Goal: Book appointment/travel/reservation

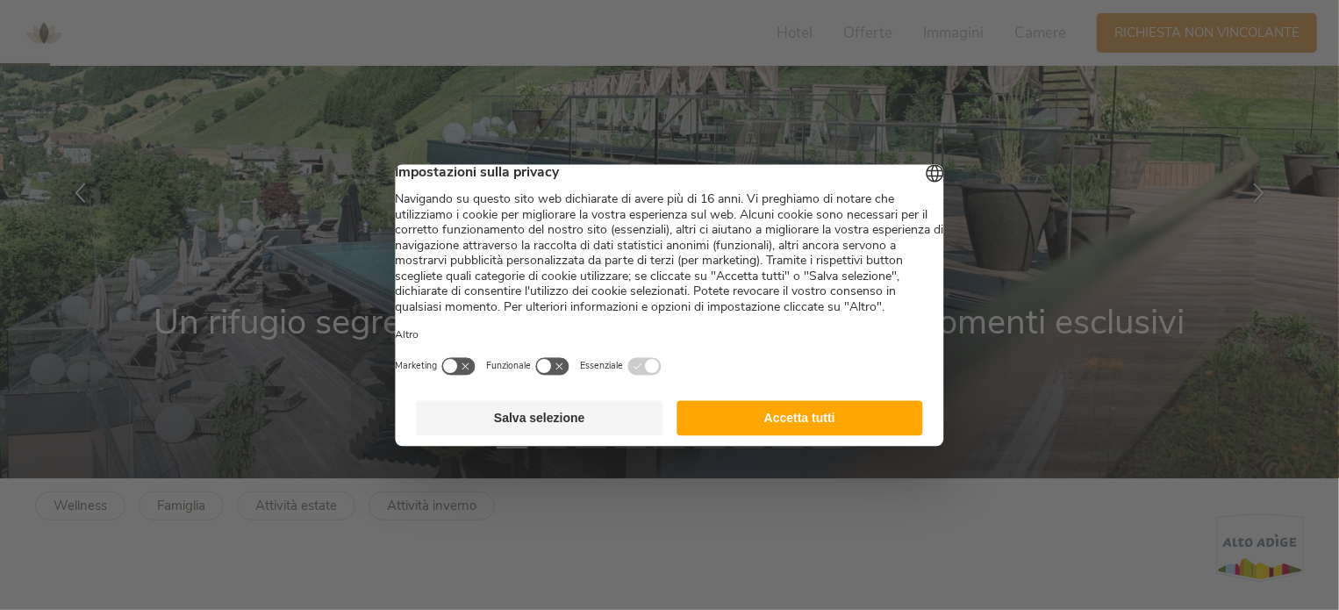
click at [824, 435] on button "Accetta tutti" at bounding box center [799, 417] width 247 height 35
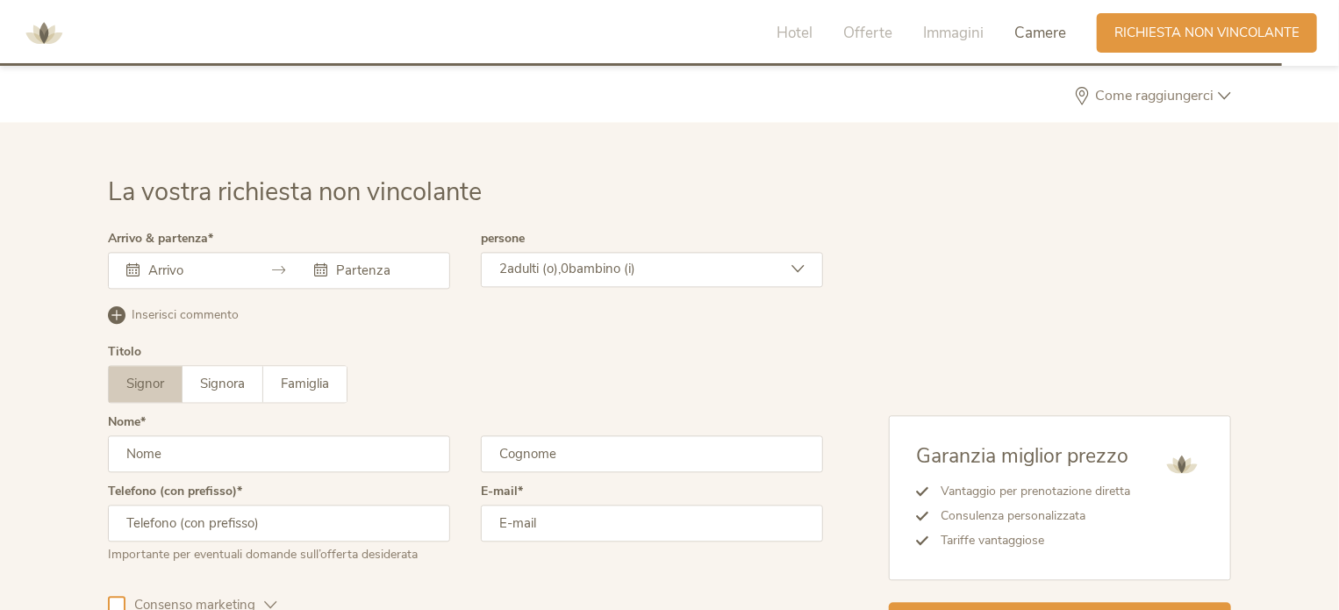
scroll to position [5151, 0]
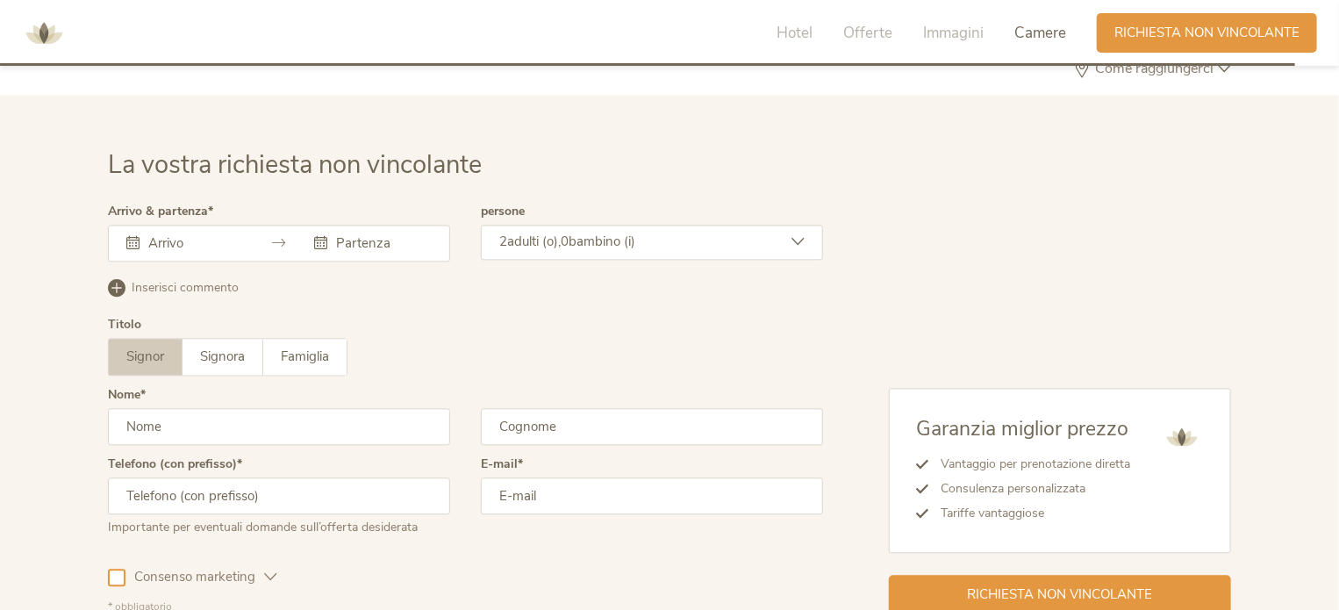
click at [152, 236] on input "text" at bounding box center [194, 243] width 100 height 18
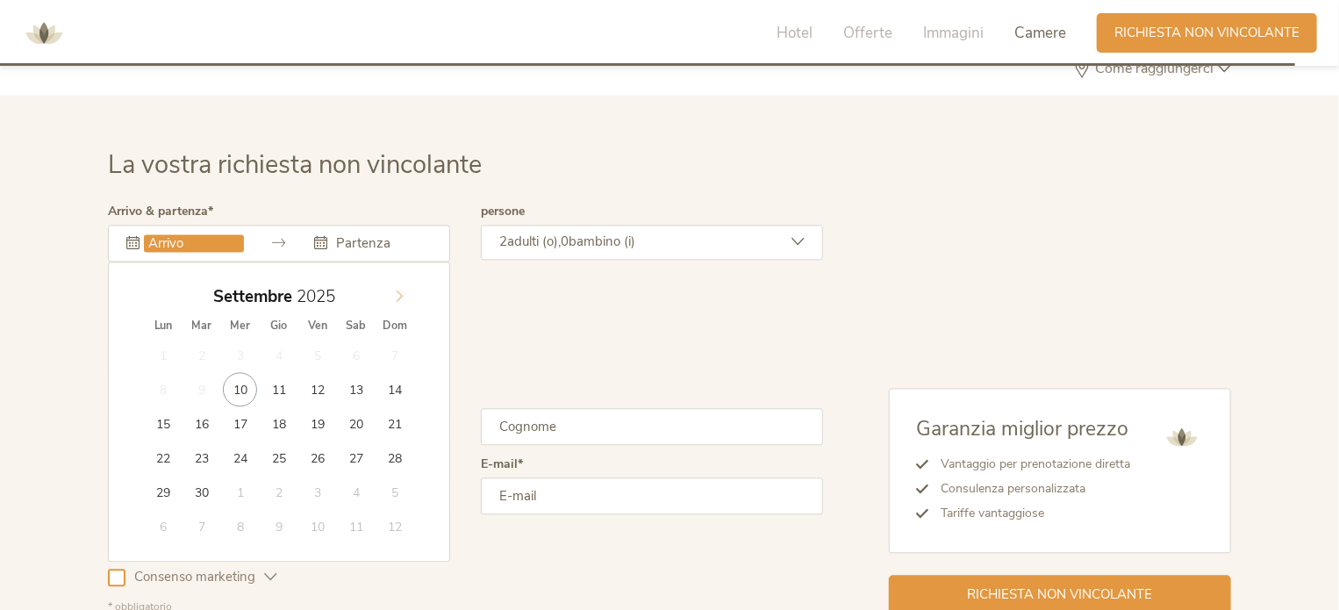
click at [399, 290] on icon at bounding box center [399, 296] width 12 height 12
click at [1026, 266] on div "Garanzia miglior prezzo Vantaggio per prenotazione diretta Consulenza personali…" at bounding box center [1027, 409] width 408 height 409
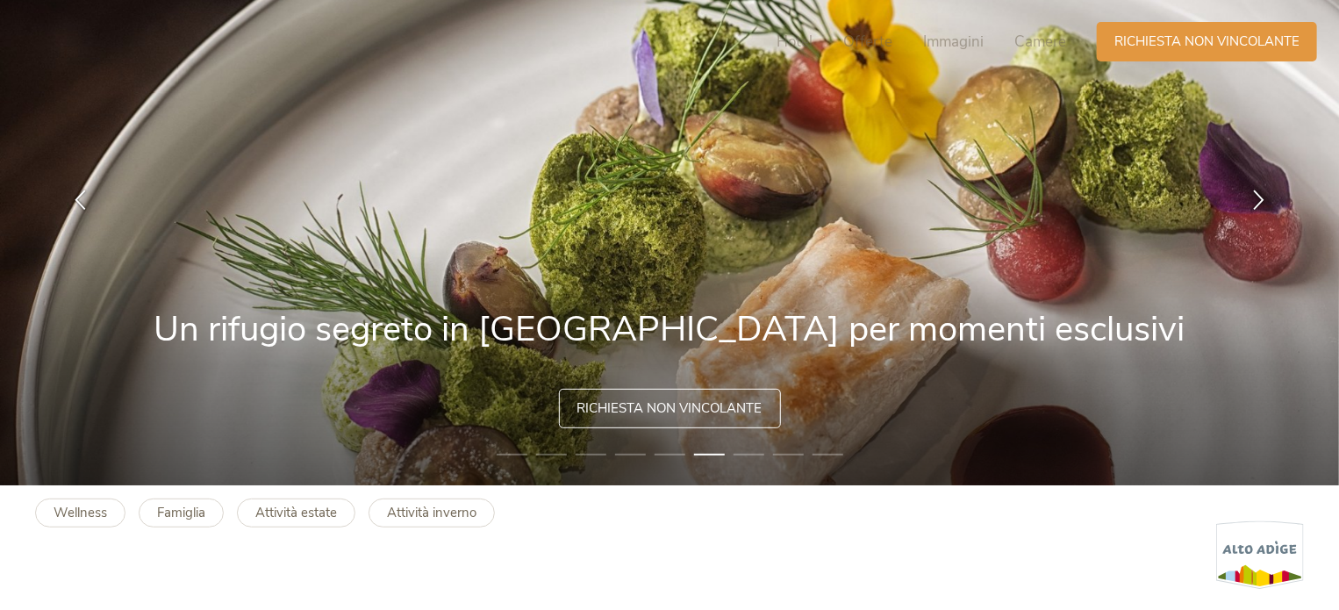
scroll to position [0, 0]
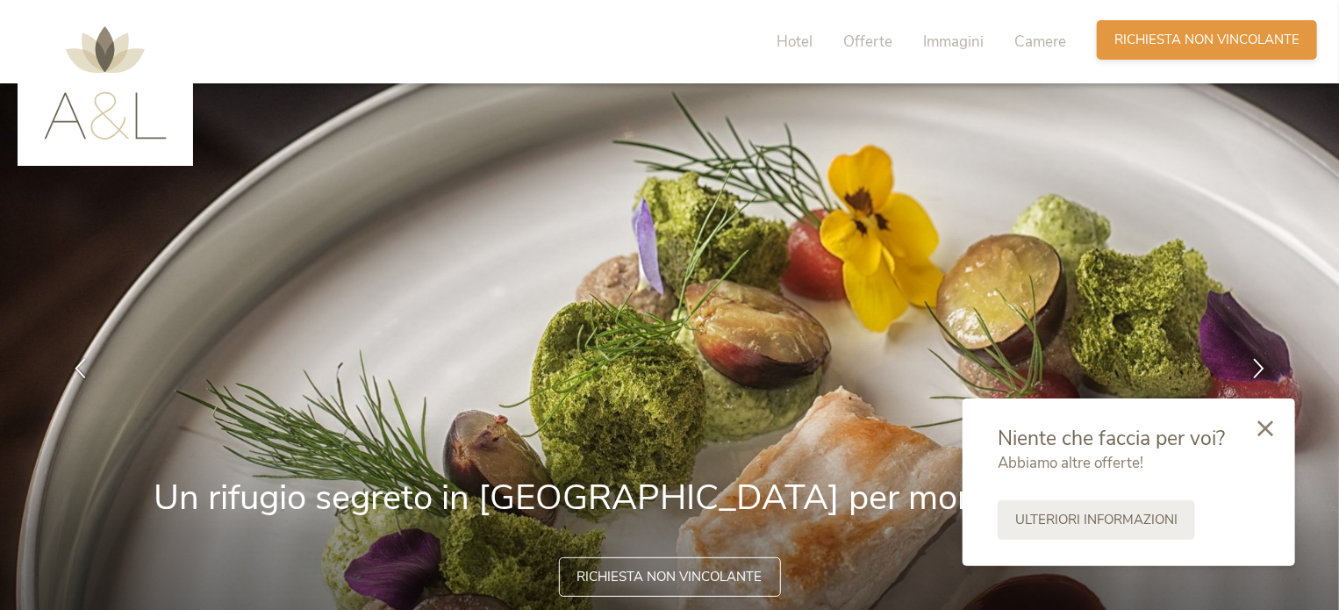
click at [1206, 38] on span "Richiesta non vincolante" at bounding box center [1206, 40] width 185 height 18
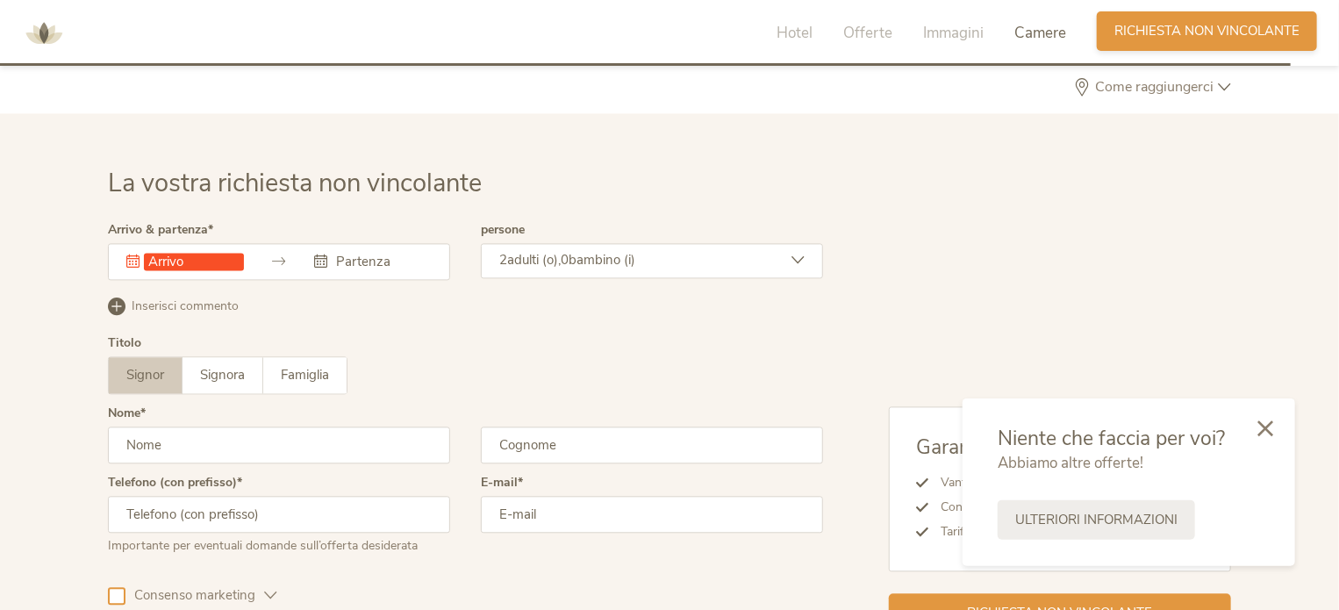
scroll to position [5207, 0]
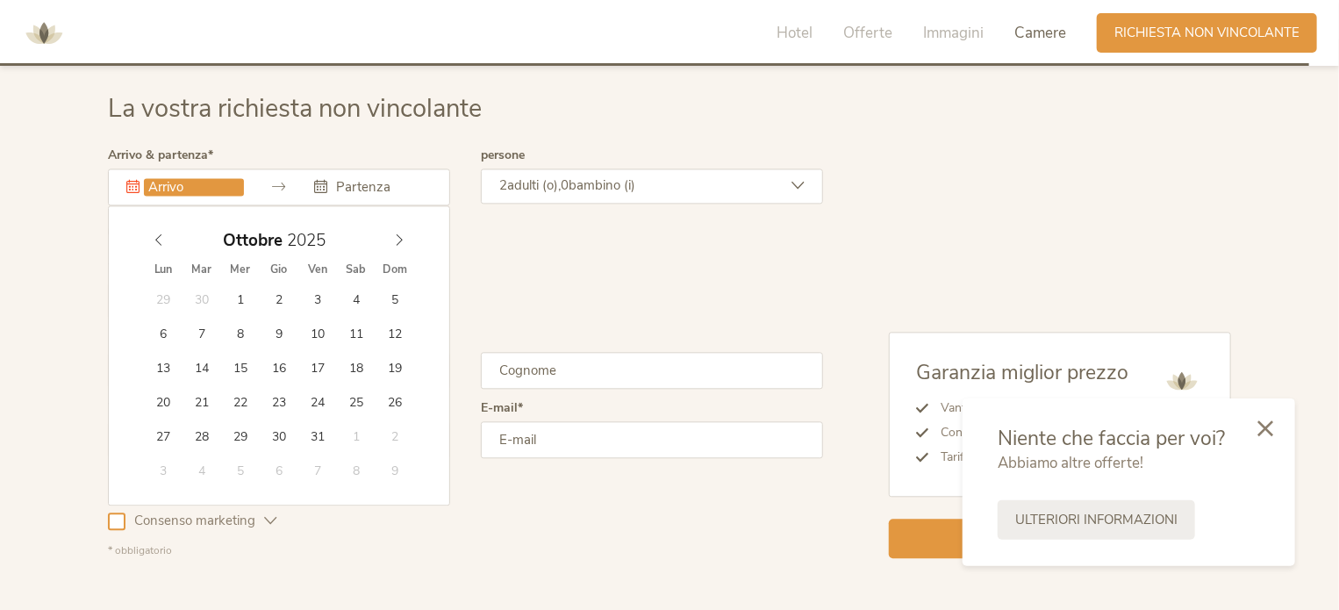
click at [177, 182] on input "text" at bounding box center [194, 187] width 100 height 18
click at [397, 238] on icon at bounding box center [399, 239] width 12 height 12
type input "14.11.2025"
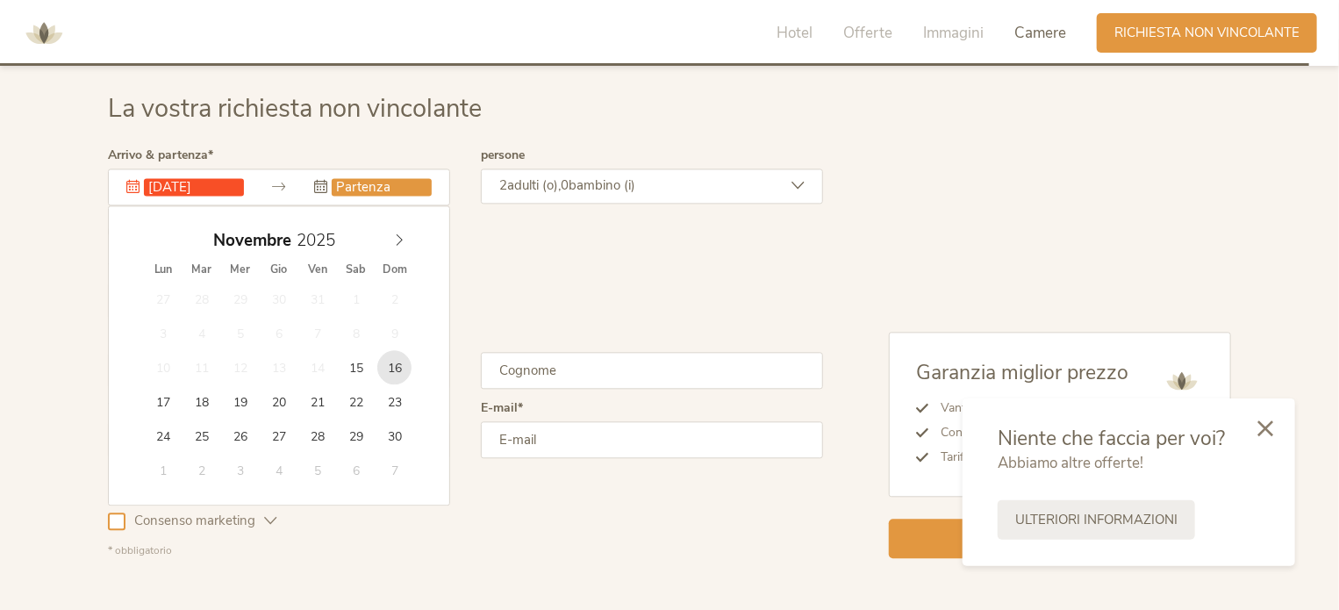
type input "16.11.2025"
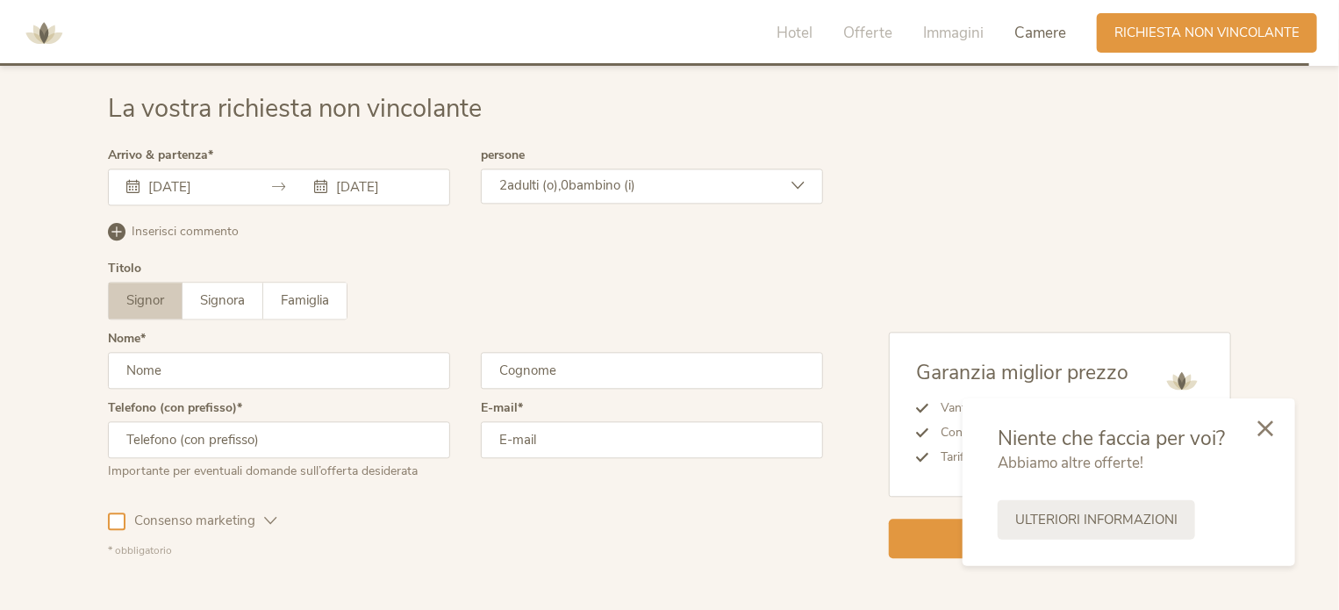
click at [797, 182] on icon at bounding box center [797, 185] width 13 height 13
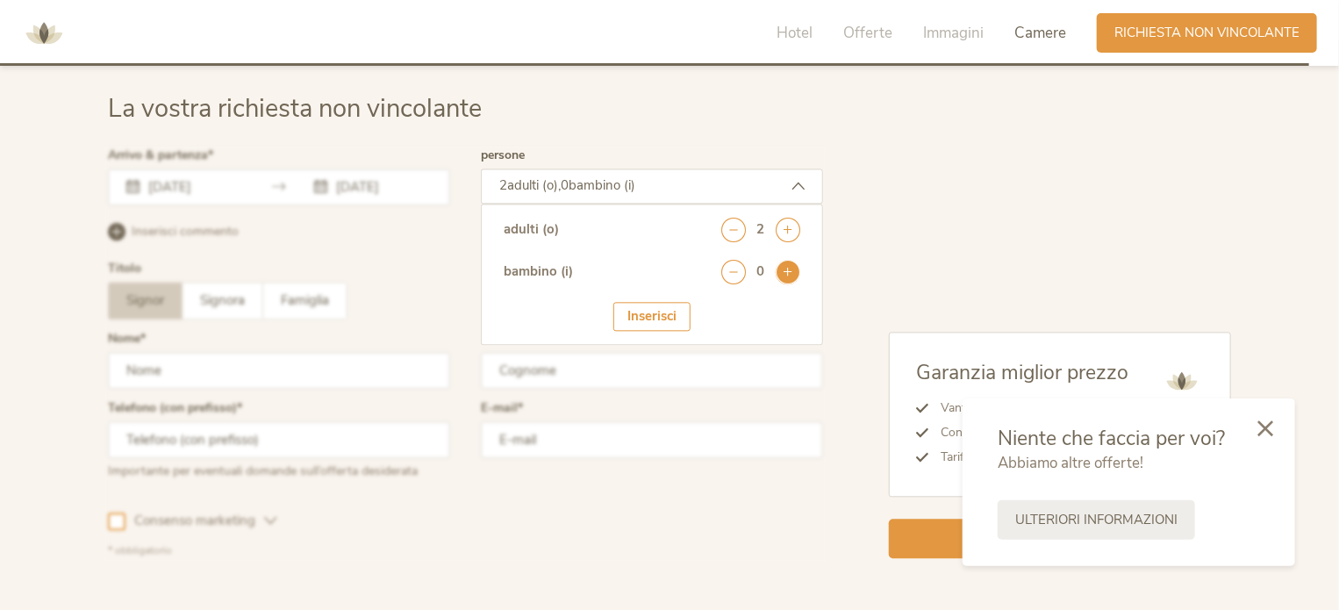
click at [790, 267] on icon at bounding box center [788, 272] width 25 height 25
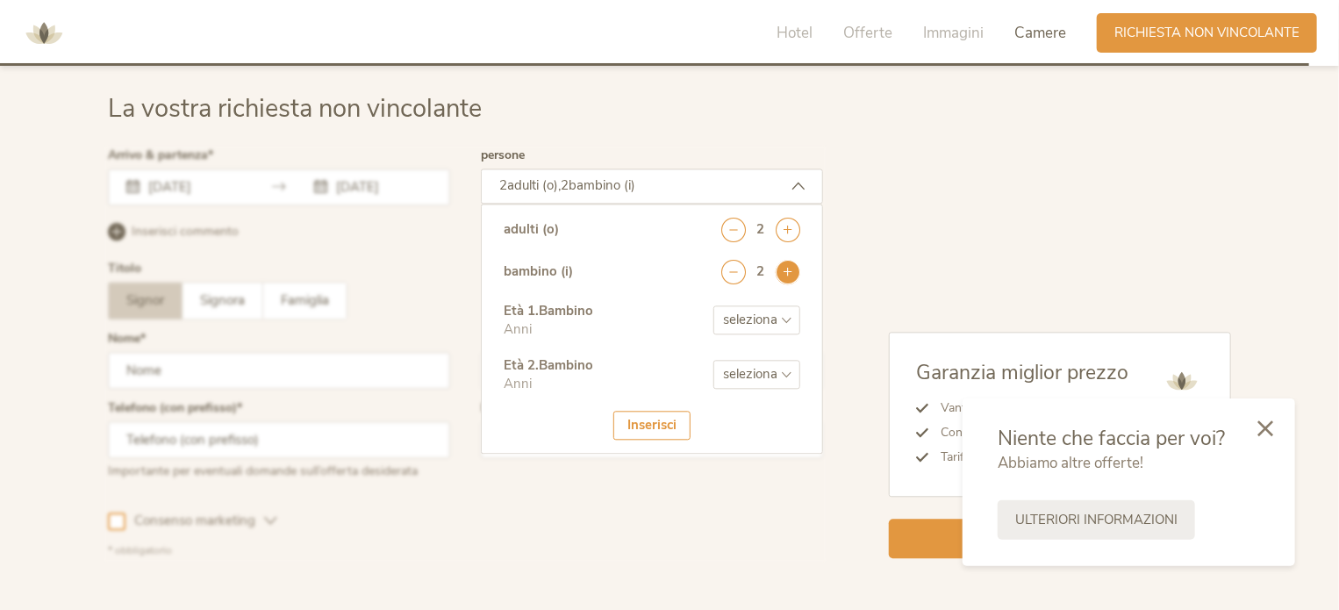
click at [790, 267] on icon at bounding box center [788, 272] width 25 height 25
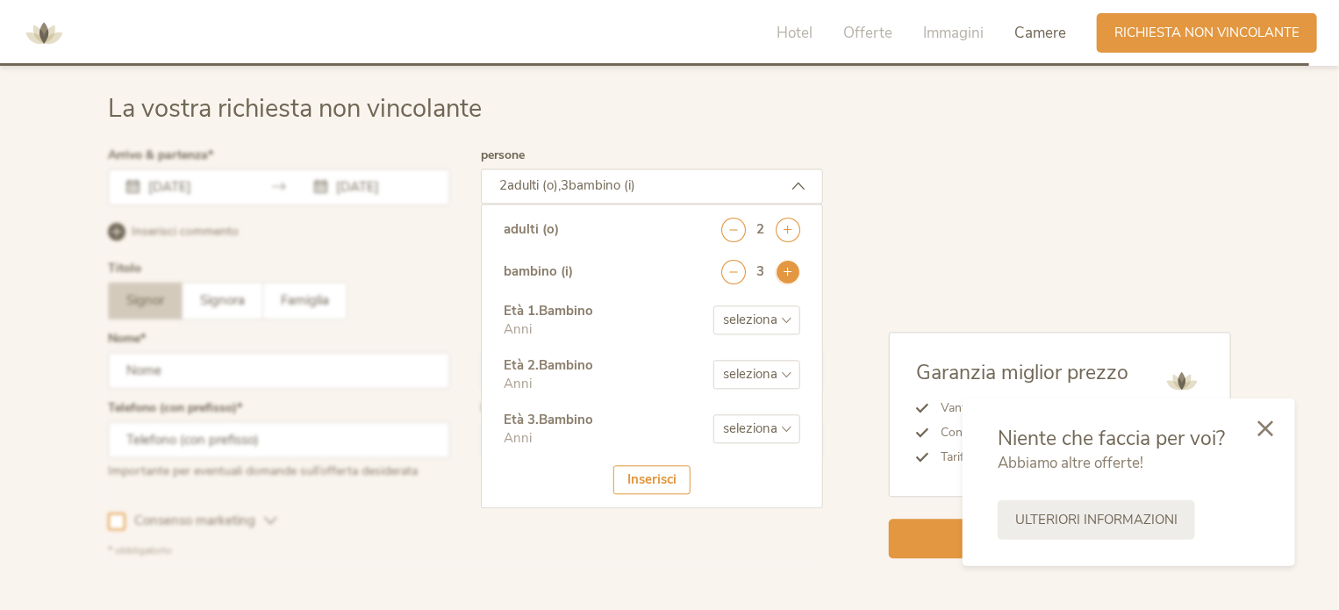
click at [790, 267] on icon at bounding box center [788, 272] width 25 height 25
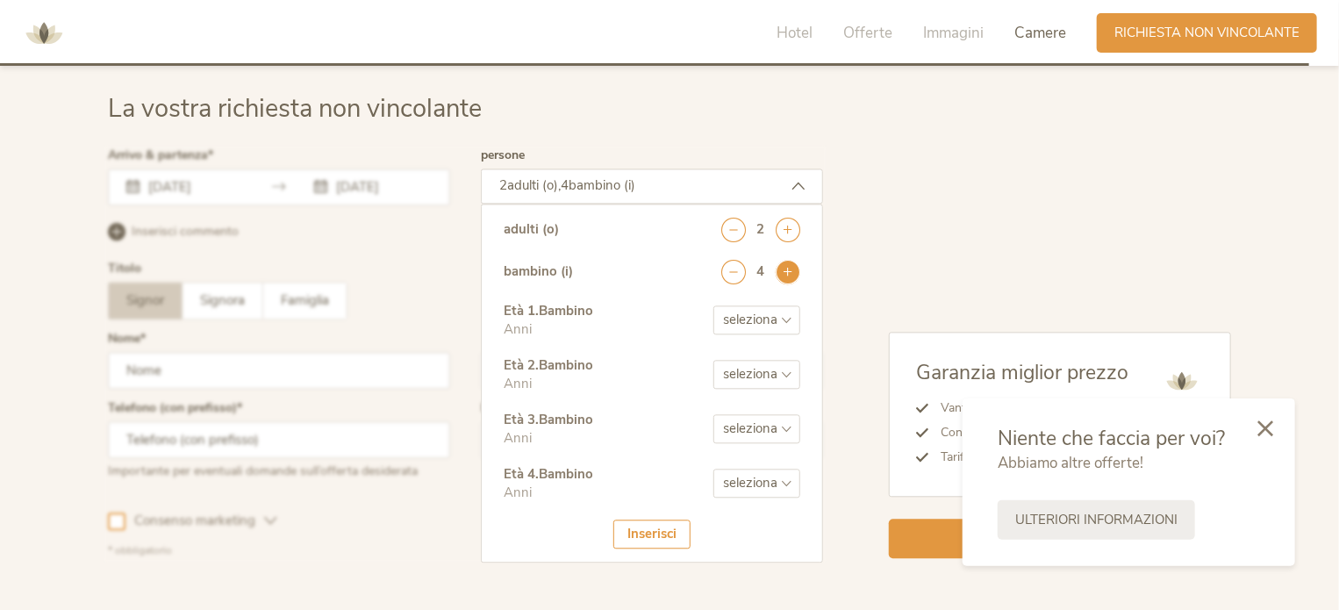
click at [790, 267] on icon at bounding box center [788, 272] width 25 height 25
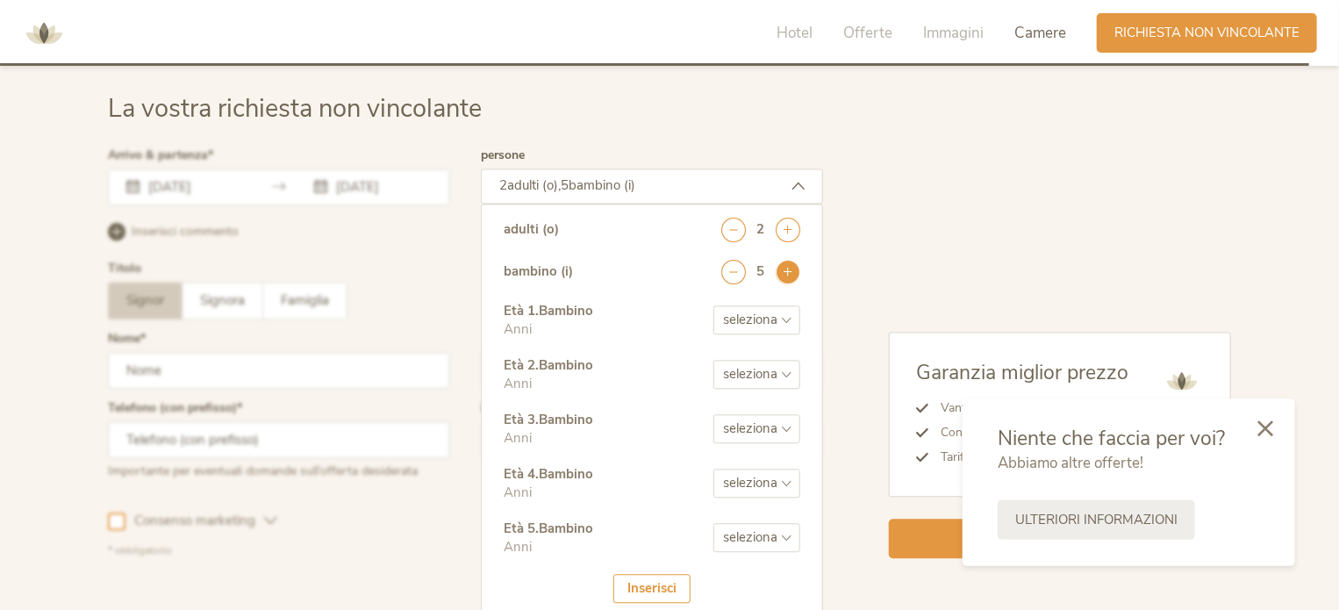
click at [791, 268] on icon at bounding box center [788, 272] width 25 height 25
click at [562, 575] on div "Età 6 . Bambino" at bounding box center [548, 583] width 89 height 18
click at [742, 589] on select "seleziona 0 1 2 3 4 5 6 7 8 9 10 11 12 13 14 15 16 17" at bounding box center [756, 591] width 87 height 29
select select "6"
click at [713, 577] on select "seleziona 0 1 2 3 4 5 6 7 8 9 10 11 12 13 14 15 16 17" at bounding box center [756, 591] width 87 height 29
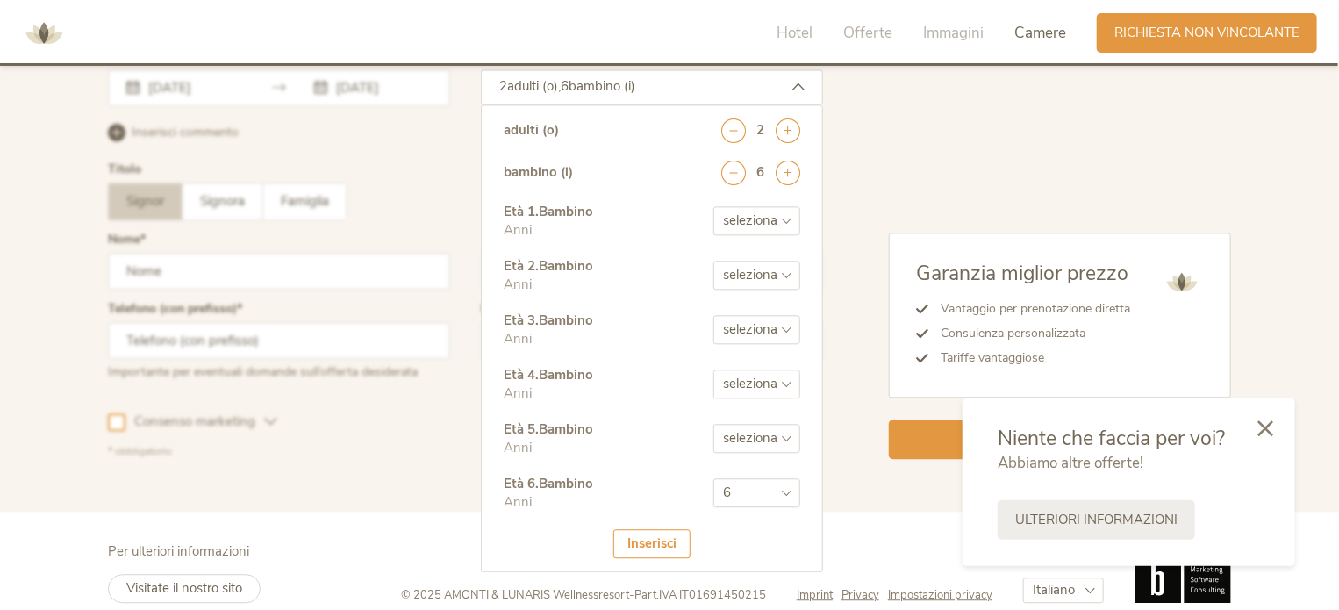
scroll to position [5327, 0]
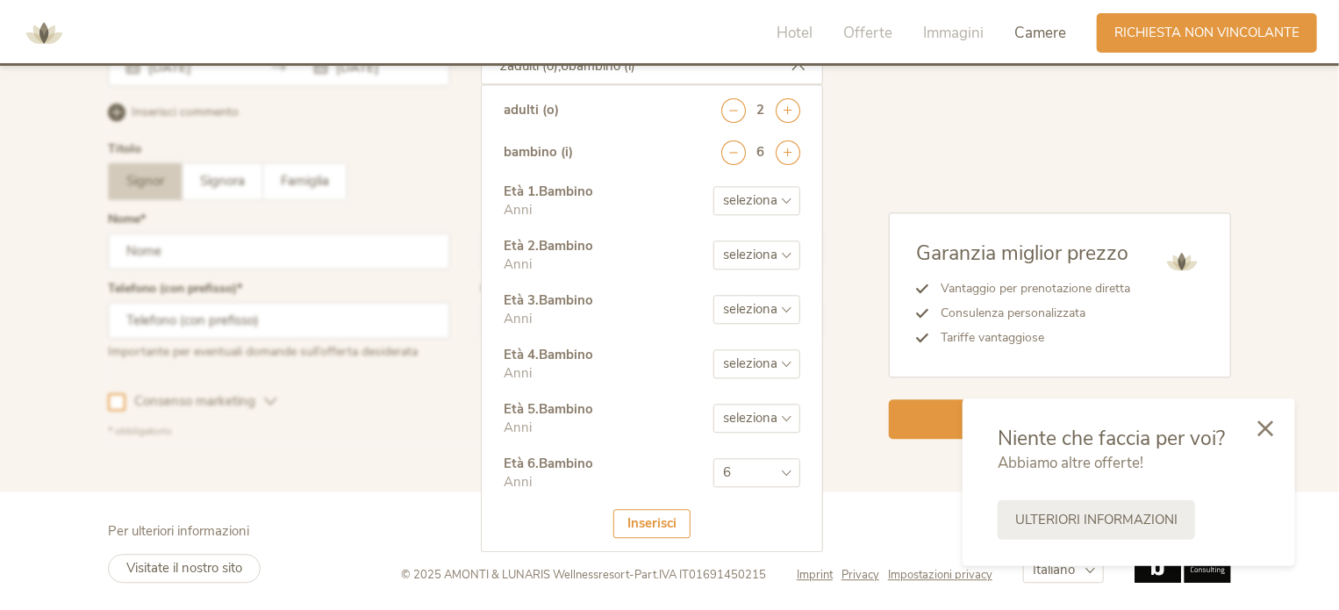
click at [665, 518] on div "Inserisci" at bounding box center [651, 523] width 77 height 29
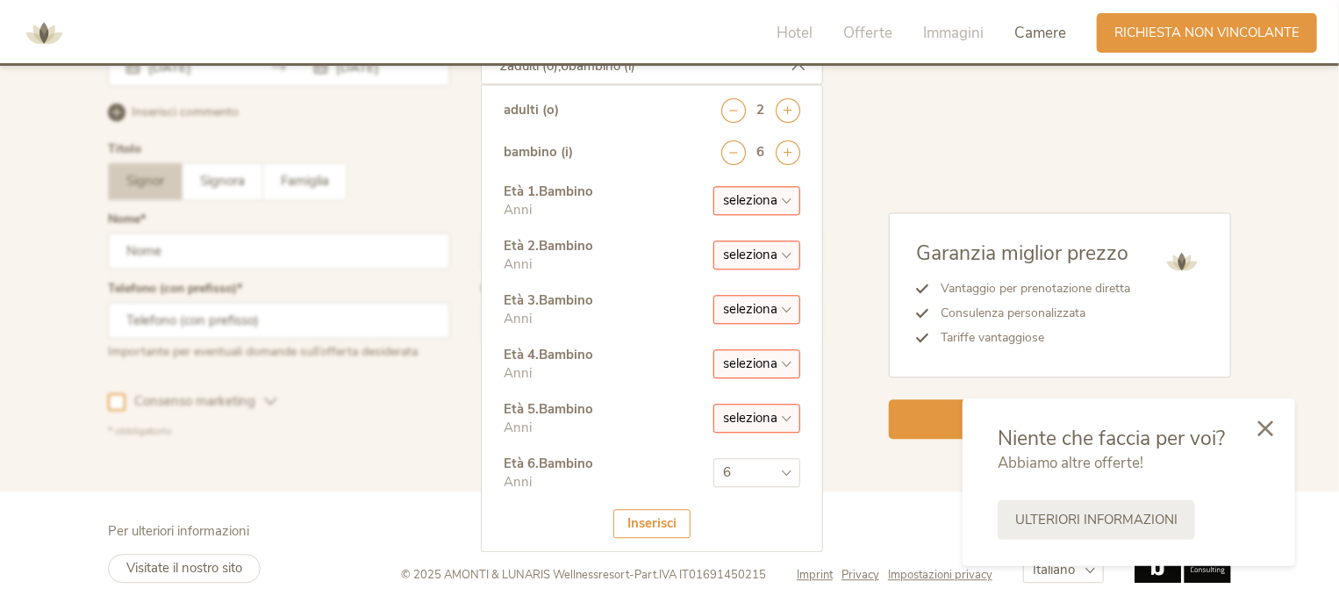
click at [662, 521] on div "Inserisci" at bounding box center [651, 523] width 77 height 29
click at [730, 153] on icon at bounding box center [733, 152] width 25 height 25
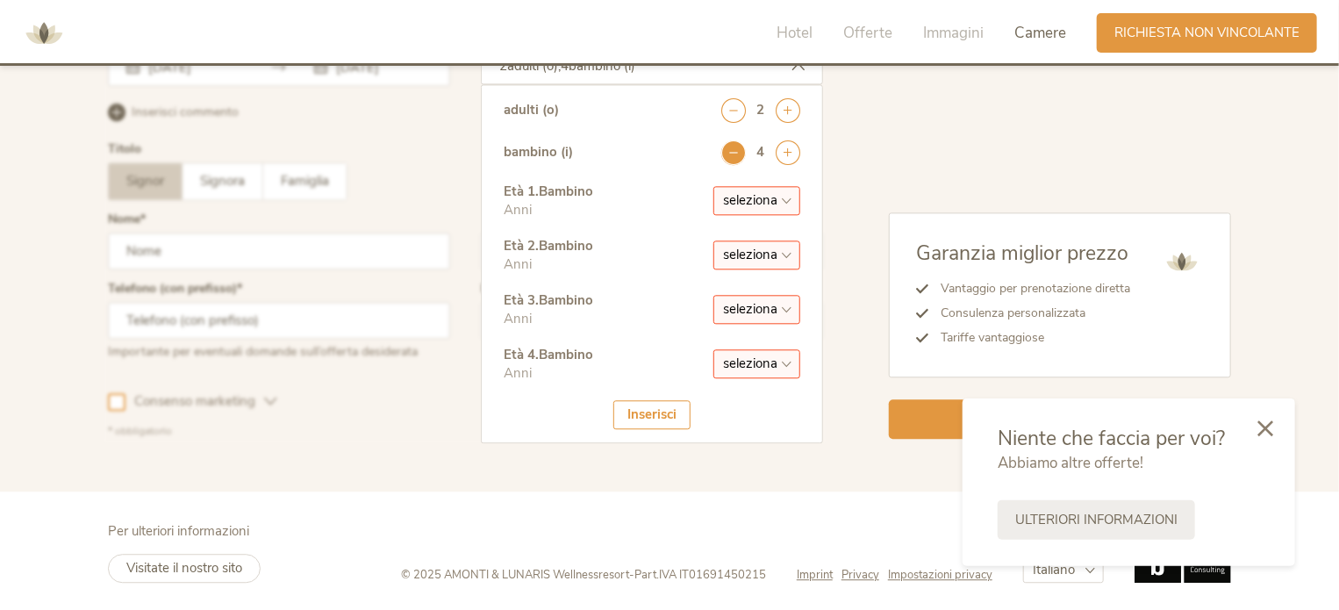
click at [730, 153] on icon at bounding box center [733, 152] width 25 height 25
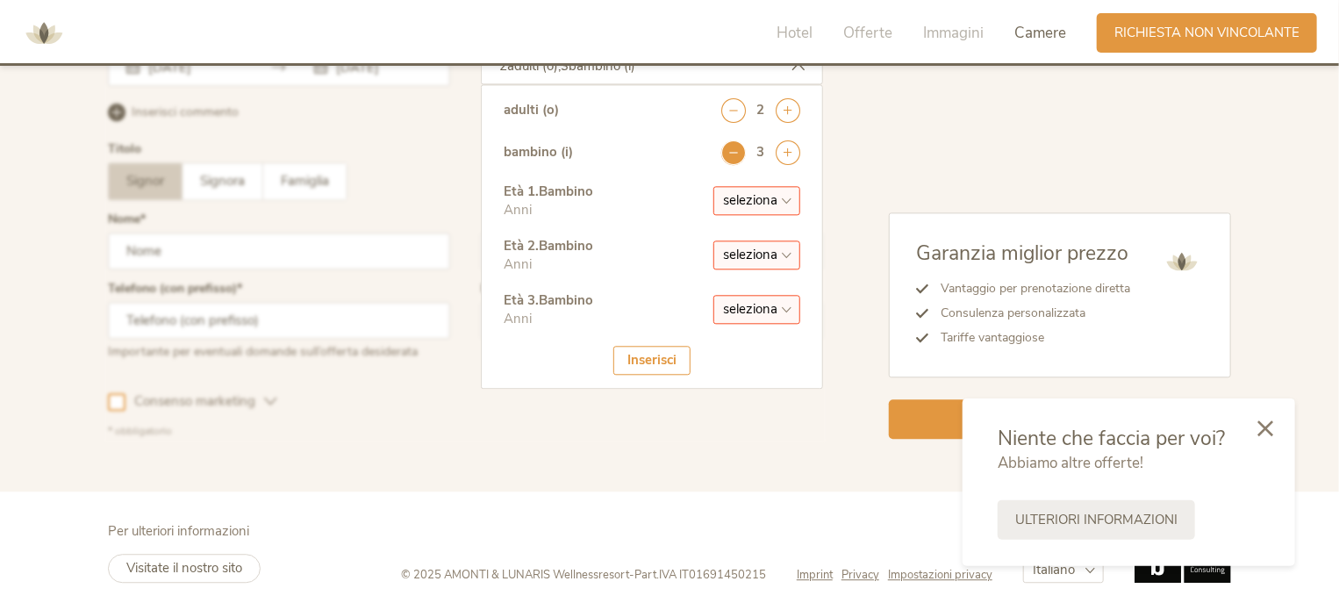
click at [730, 153] on icon at bounding box center [733, 152] width 25 height 25
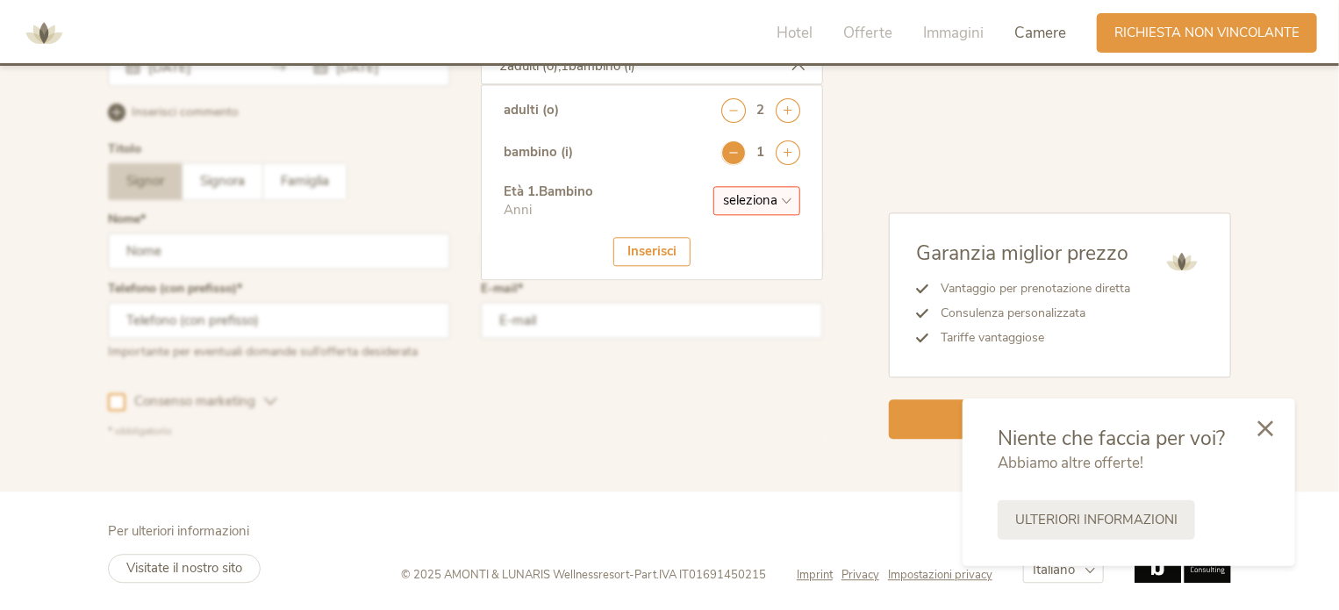
click at [730, 153] on icon at bounding box center [733, 152] width 25 height 25
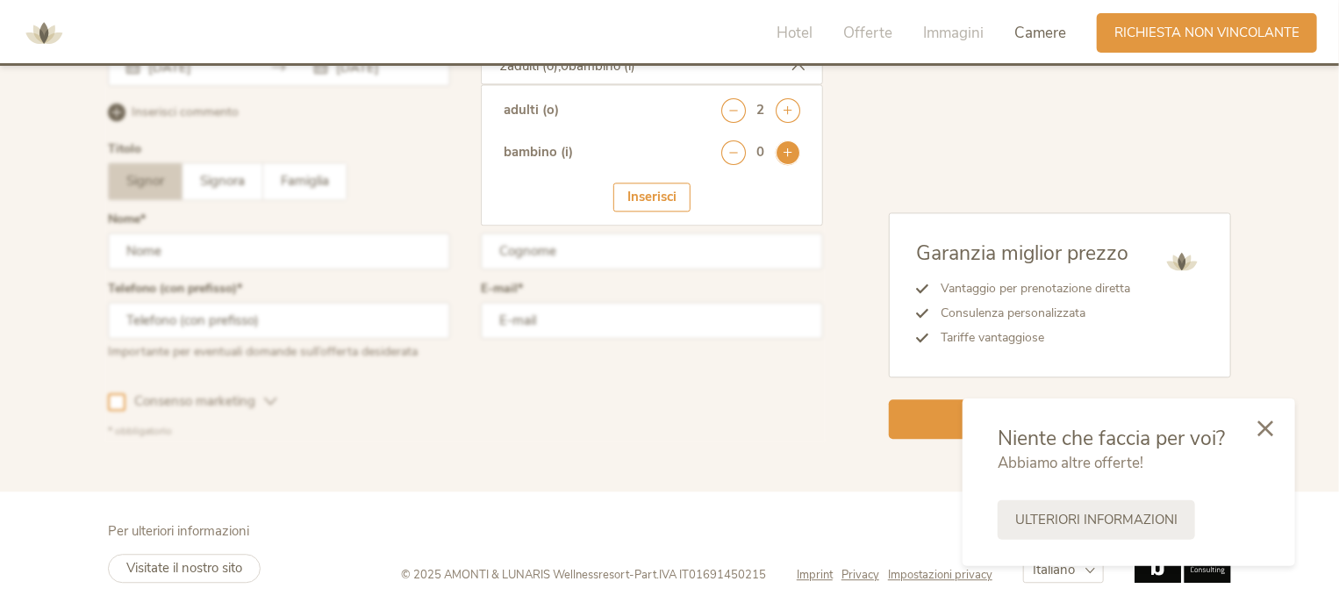
click at [783, 149] on icon at bounding box center [788, 152] width 25 height 25
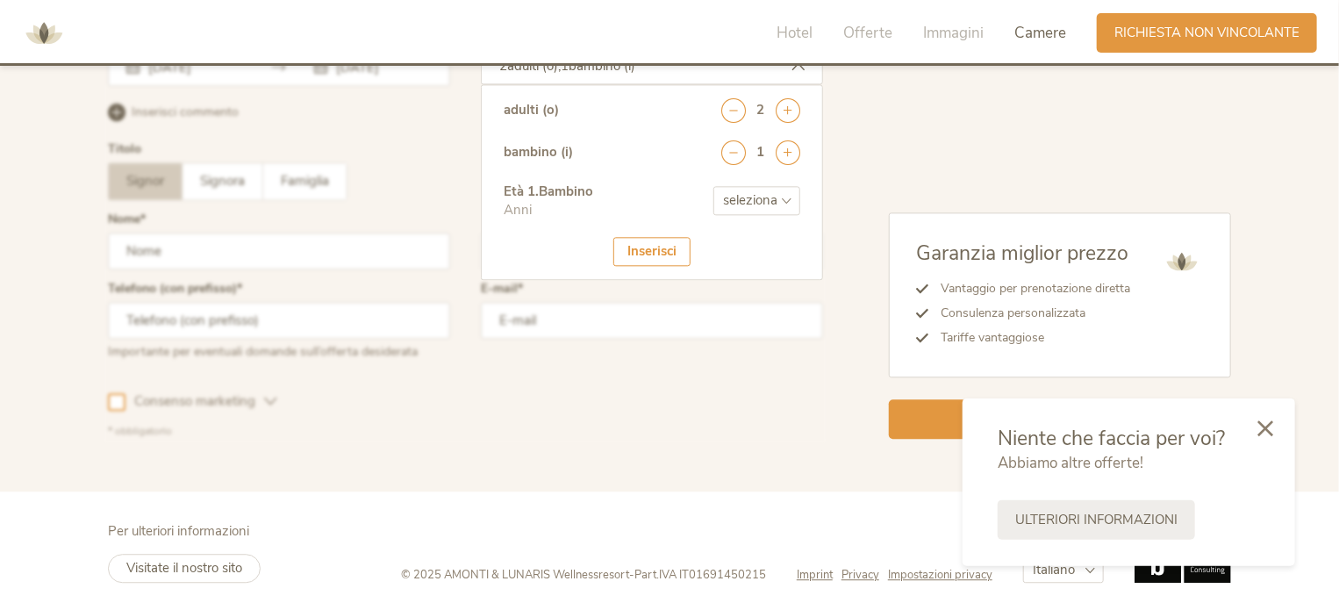
click at [790, 193] on select "seleziona 0 1 2 3 4 5 6 7 8 9 10 11 12 13 14 15 16 17" at bounding box center [756, 200] width 87 height 29
select select "6"
click at [713, 186] on select "seleziona 0 1 2 3 4 5 6 7 8 9 10 11 12 13 14 15 16 17" at bounding box center [756, 200] width 87 height 29
click at [658, 252] on div "Inserisci" at bounding box center [651, 251] width 77 height 29
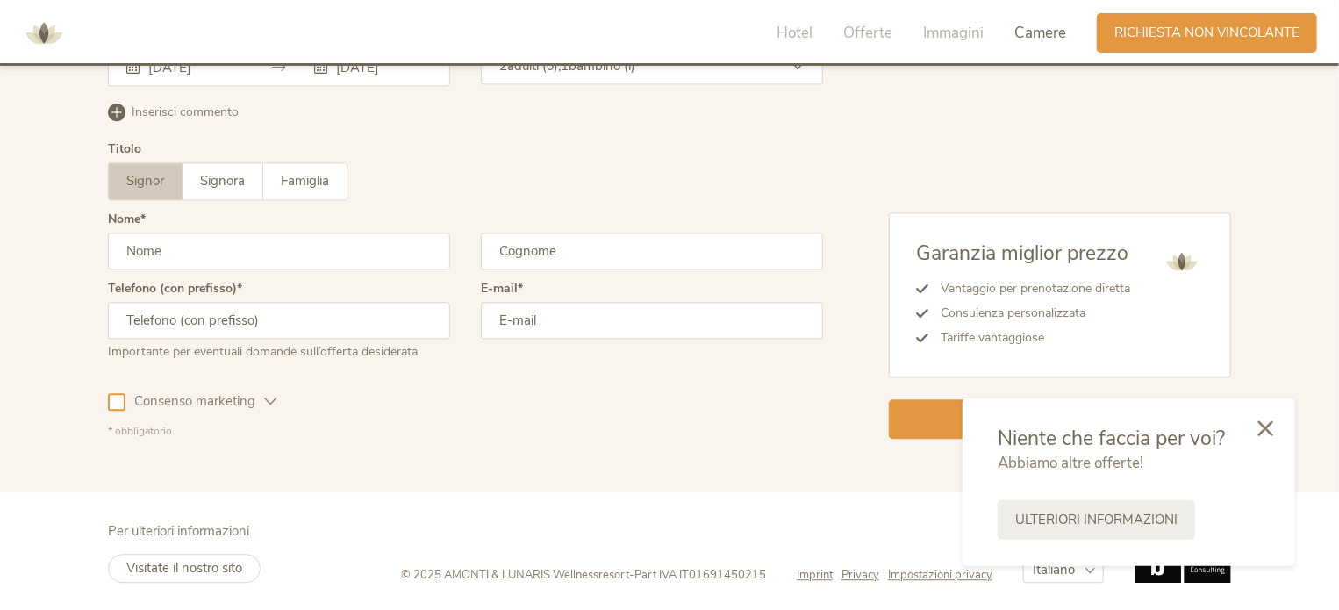
click at [316, 256] on input "text" at bounding box center [279, 251] width 342 height 37
type input "luigi"
type input "leardini"
type input "3666800408"
type input "verona1956@libero.it"
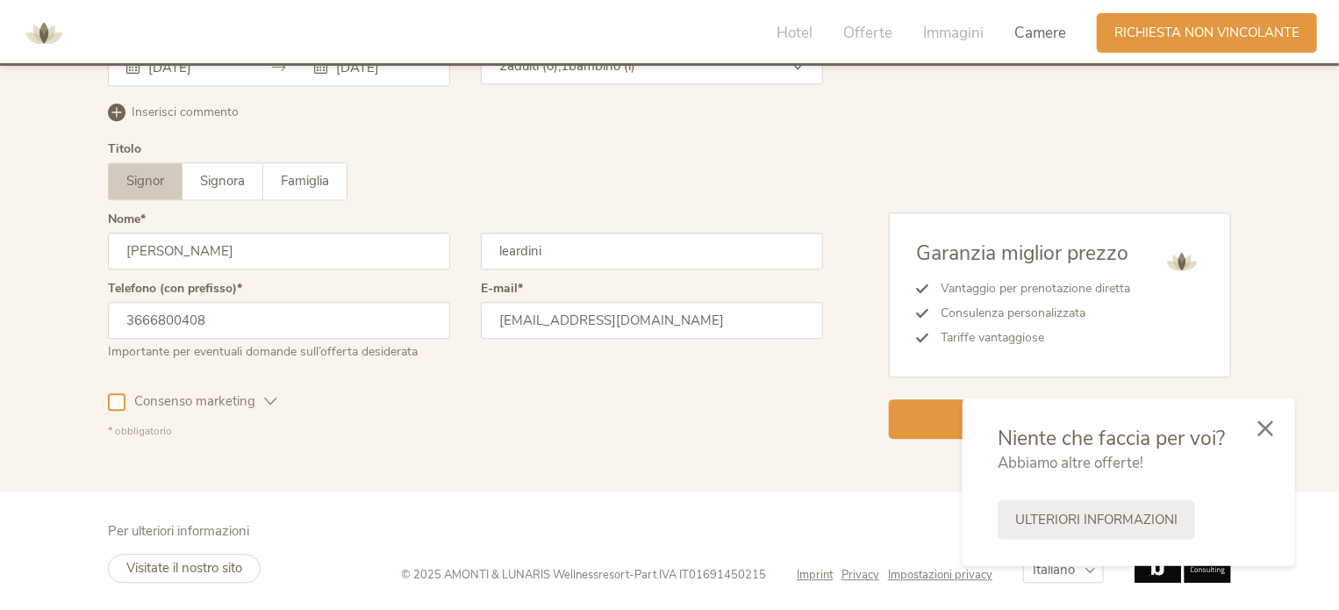
click at [115, 399] on div at bounding box center [117, 402] width 18 height 18
click at [1266, 428] on icon at bounding box center [1265, 427] width 16 height 16
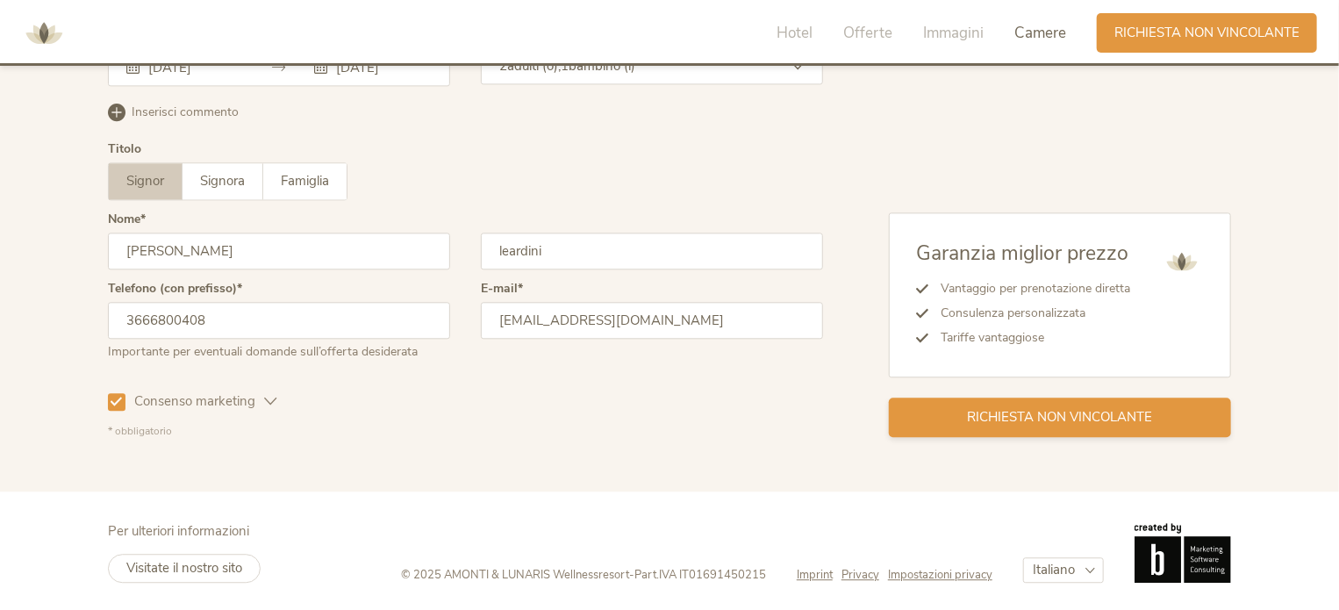
click at [1120, 413] on span "Richiesta non vincolante" at bounding box center [1060, 417] width 185 height 18
